Goal: Find specific page/section: Locate a particular part of the current website

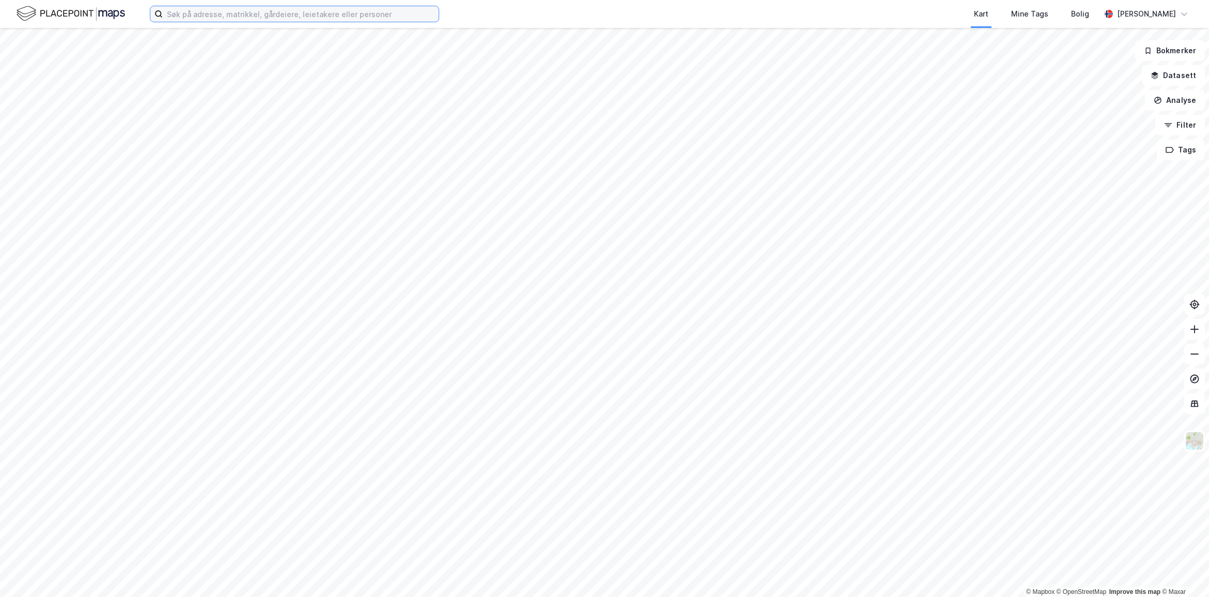
click at [213, 17] on input at bounding box center [301, 14] width 276 height 16
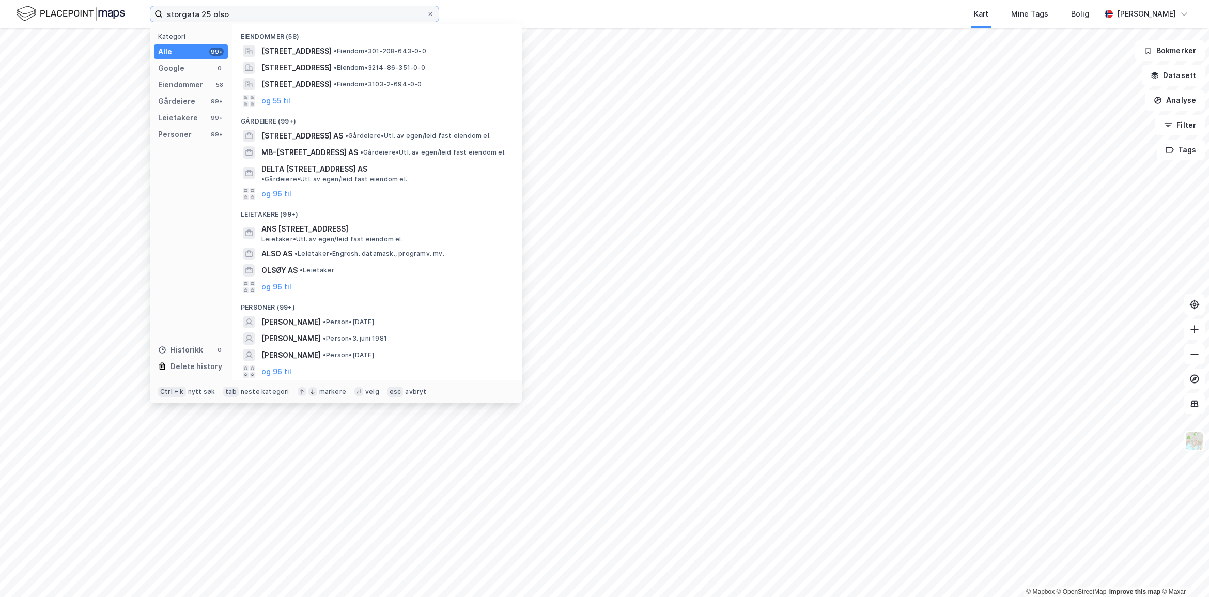
type input "storgata 25 olso"
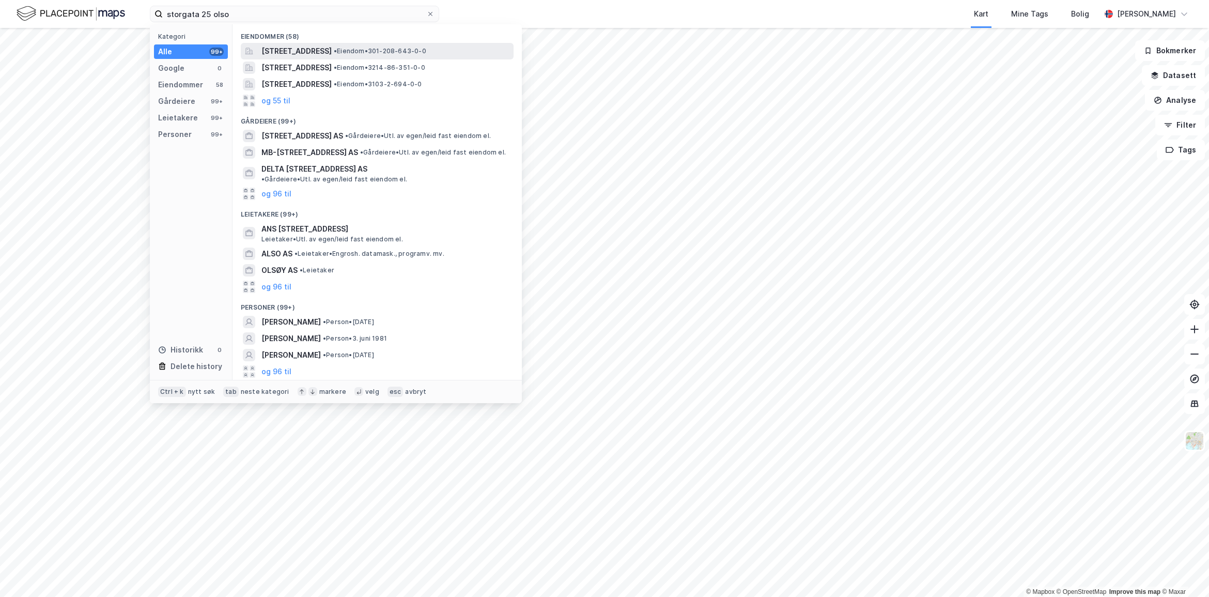
click at [318, 48] on span "[STREET_ADDRESS]" at bounding box center [296, 51] width 70 height 12
